Goal: Navigation & Orientation: Find specific page/section

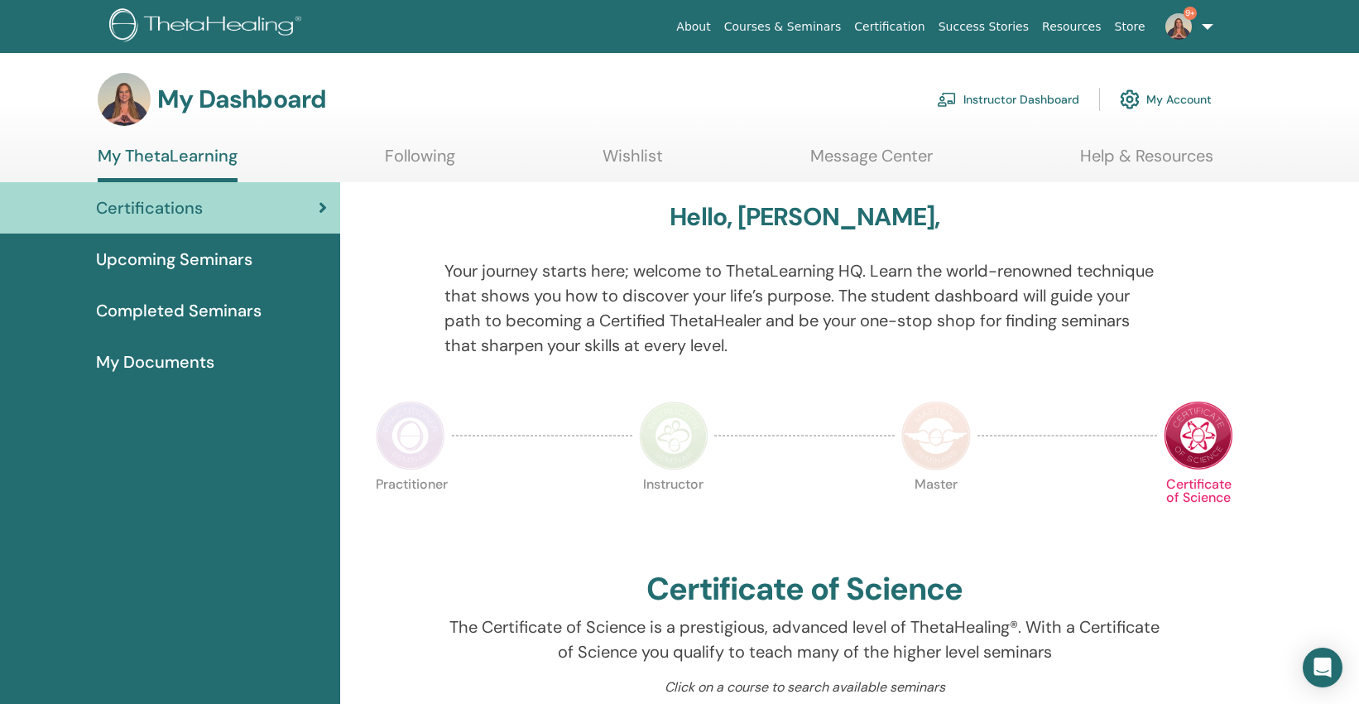
click at [1005, 96] on link "Instructor Dashboard" at bounding box center [1008, 99] width 142 height 36
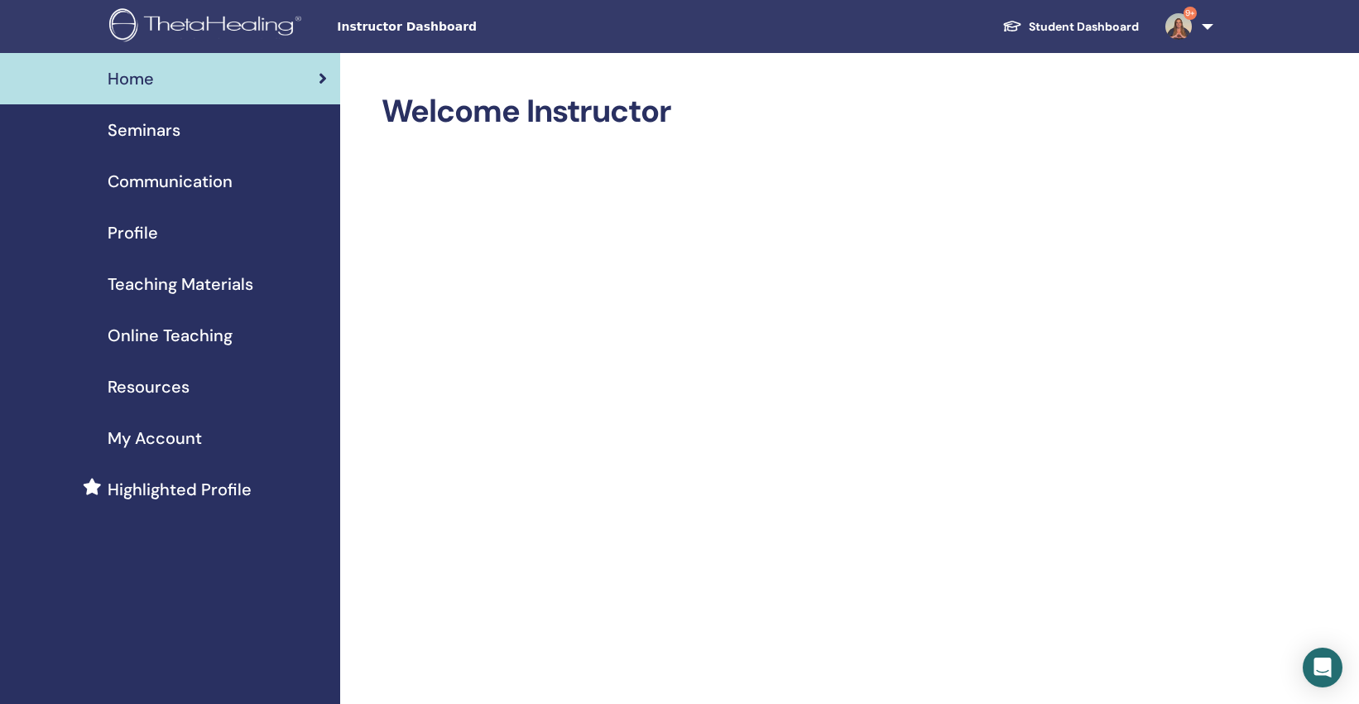
click at [161, 343] on span "Online Teaching" at bounding box center [170, 335] width 125 height 25
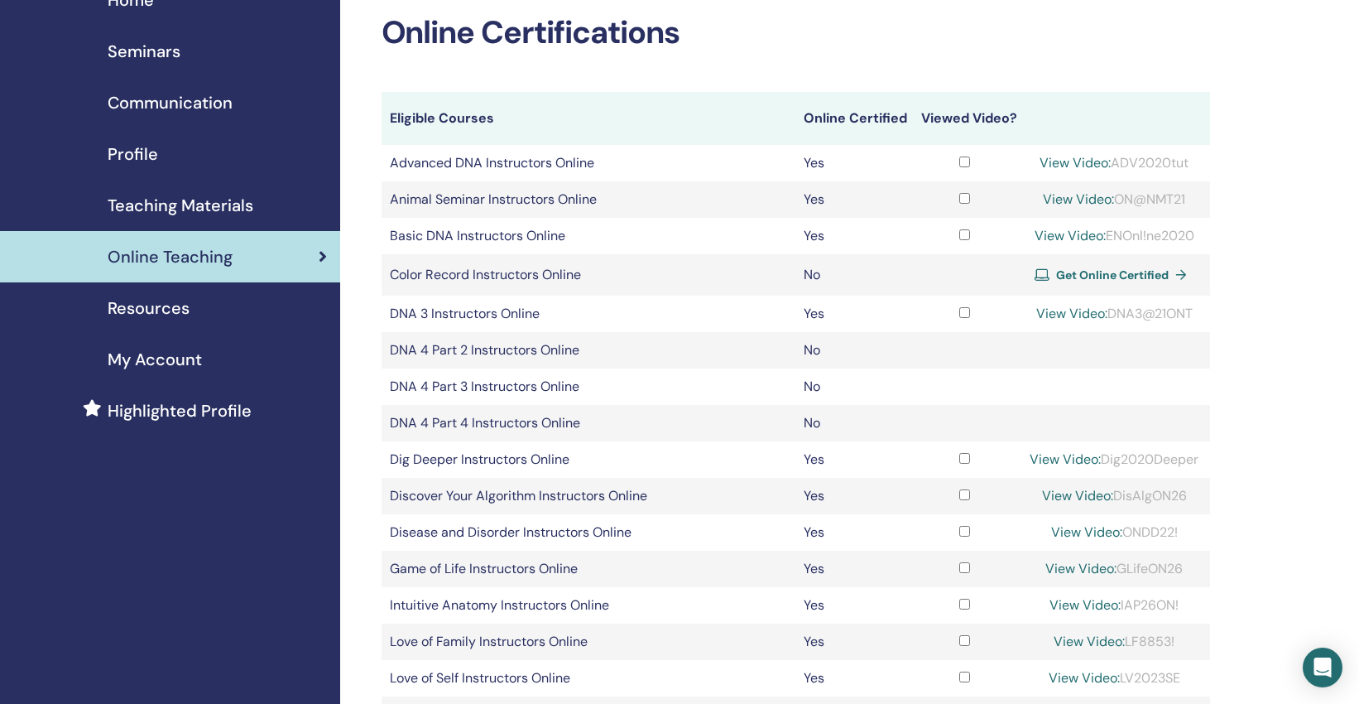
scroll to position [51, 0]
